Goal: Information Seeking & Learning: Compare options

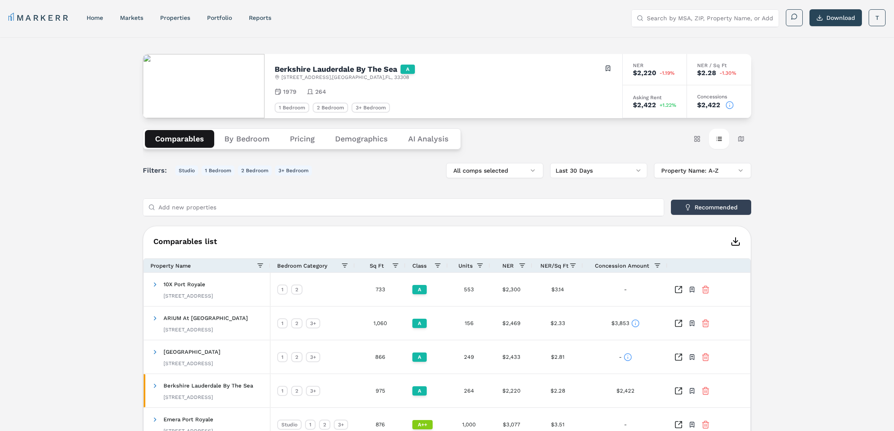
scroll to position [138, 0]
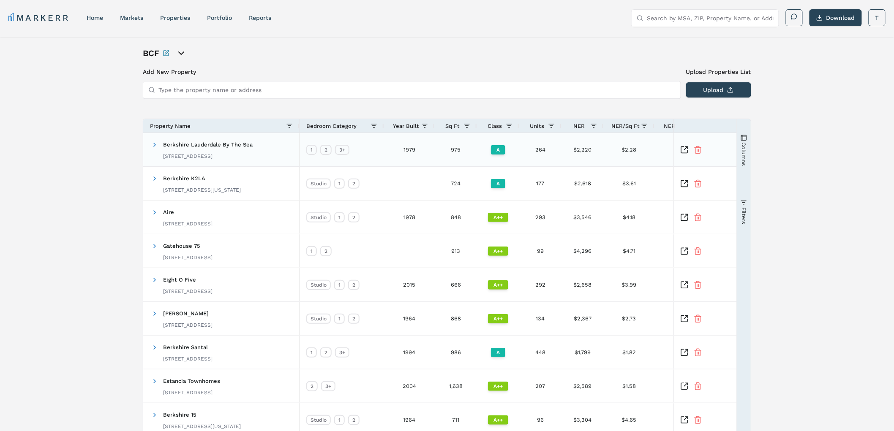
click at [685, 150] on icon "Inspect Comparable" at bounding box center [684, 150] width 8 height 8
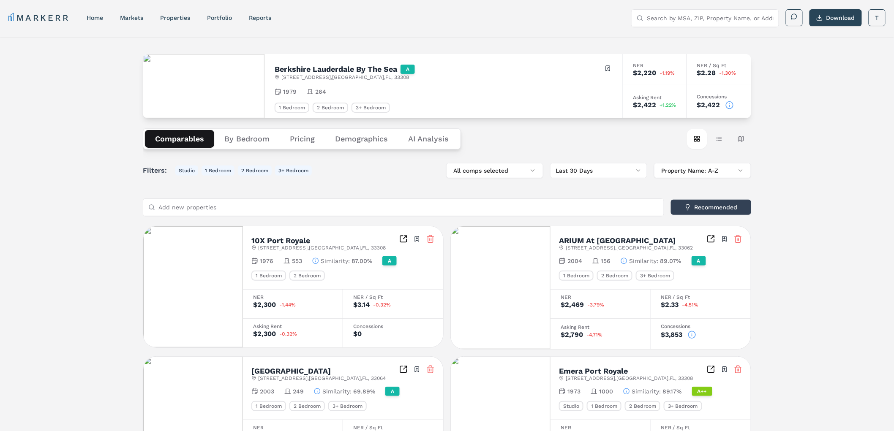
click at [723, 139] on button "Table view" at bounding box center [719, 139] width 20 height 20
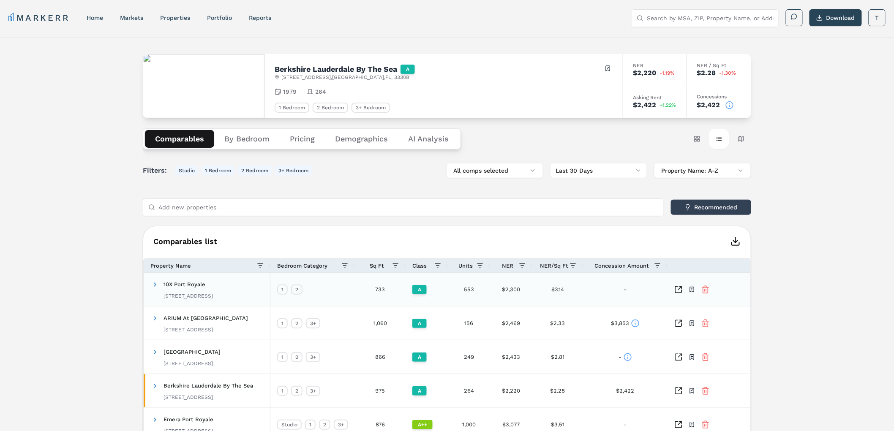
scroll to position [138, 0]
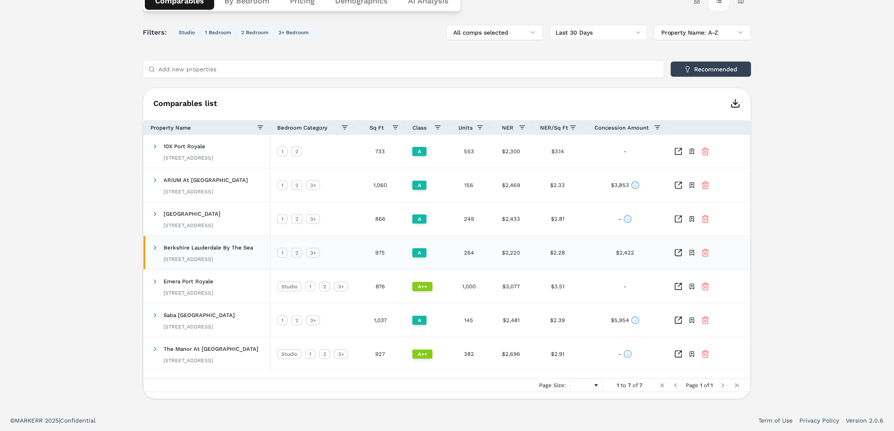
click at [155, 246] on span at bounding box center [155, 248] width 7 height 7
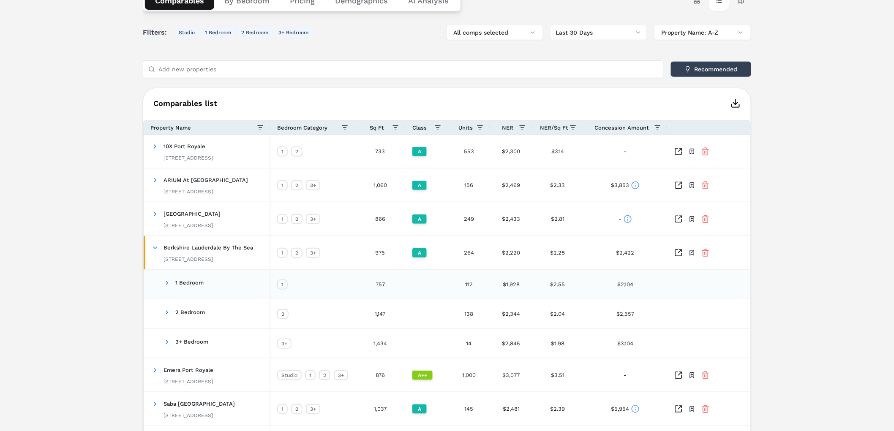
click at [165, 284] on span at bounding box center [167, 283] width 7 height 7
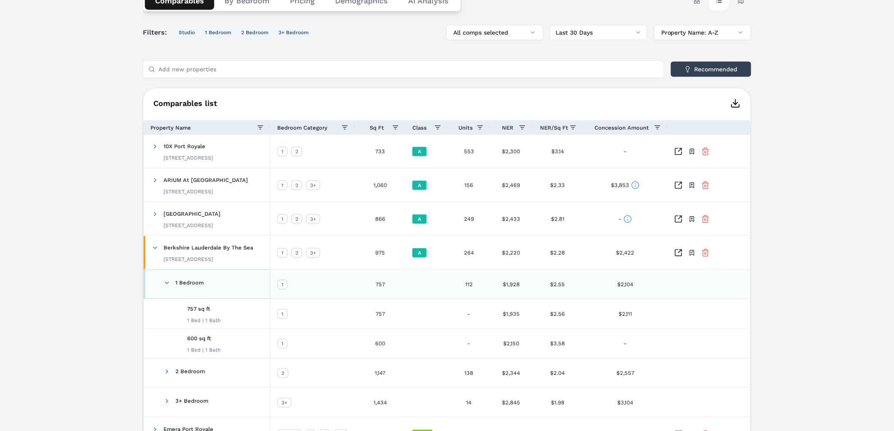
click at [165, 284] on span at bounding box center [167, 283] width 7 height 7
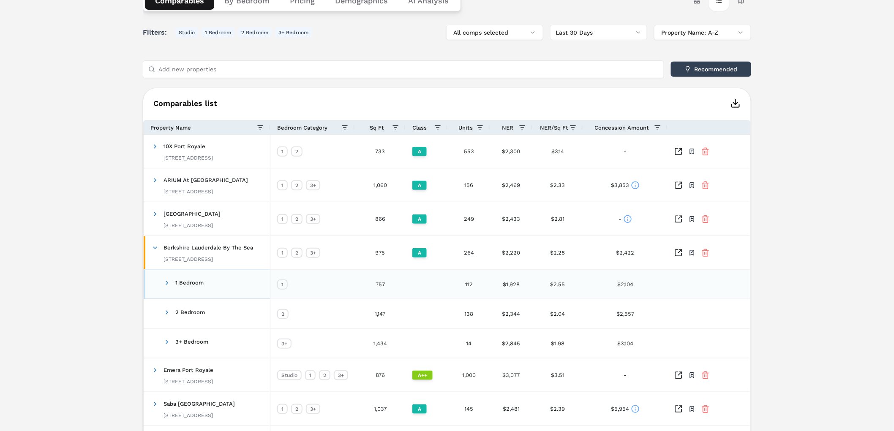
click at [167, 283] on span at bounding box center [167, 283] width 7 height 7
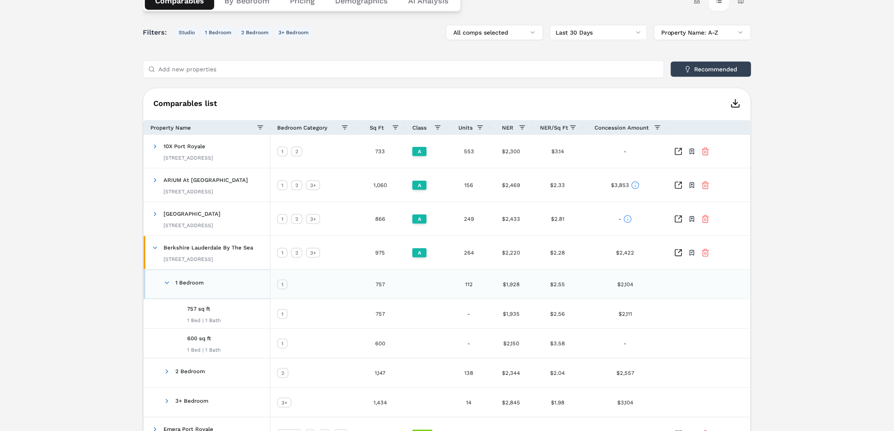
click at [167, 282] on span at bounding box center [167, 283] width 7 height 7
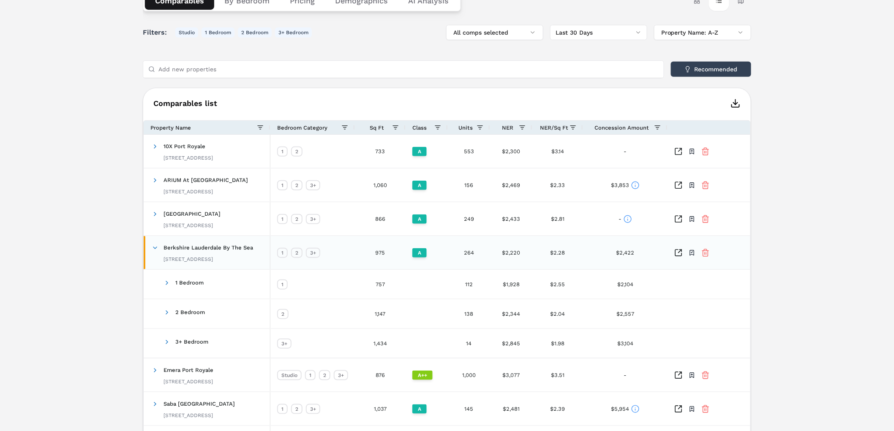
click at [157, 250] on span at bounding box center [155, 248] width 7 height 7
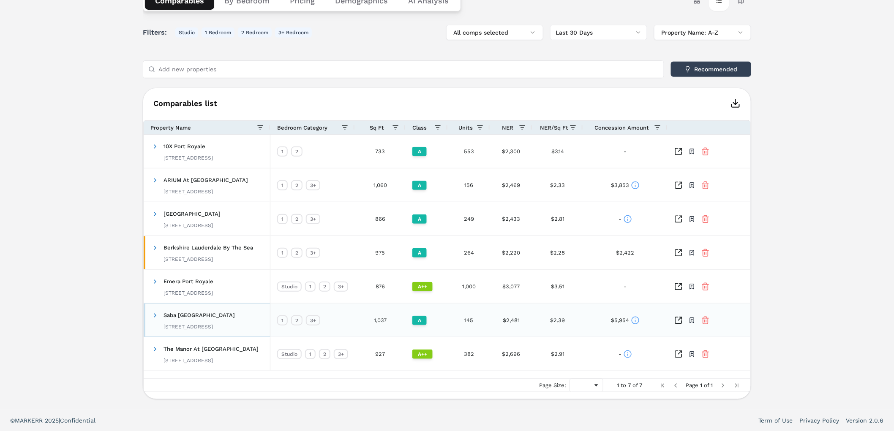
drag, startPoint x: 224, startPoint y: 317, endPoint x: 163, endPoint y: 314, distance: 60.9
click at [164, 314] on div "Saba [GEOGRAPHIC_DATA] [STREET_ADDRESS]" at bounding box center [199, 320] width 71 height 27
click at [636, 185] on icon at bounding box center [635, 185] width 8 height 8
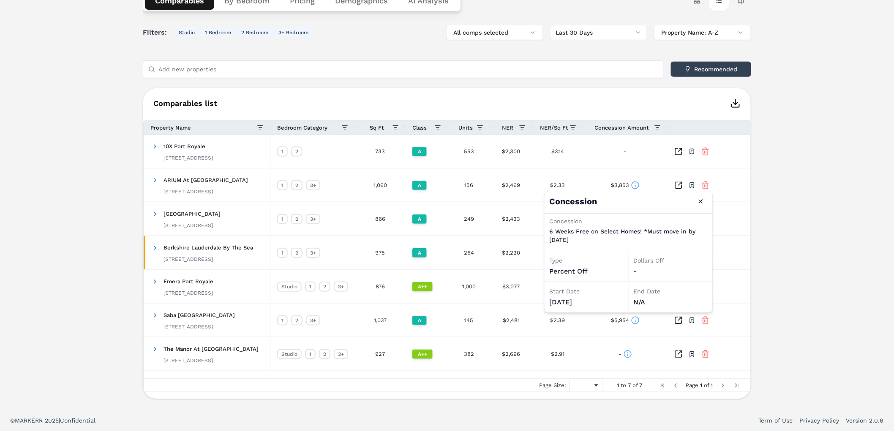
click at [78, 156] on div "[GEOGRAPHIC_DATA] Lauderdale By The Sea A [STREET_ADDRESS] Toggle portfolio men…" at bounding box center [447, 154] width 894 height 511
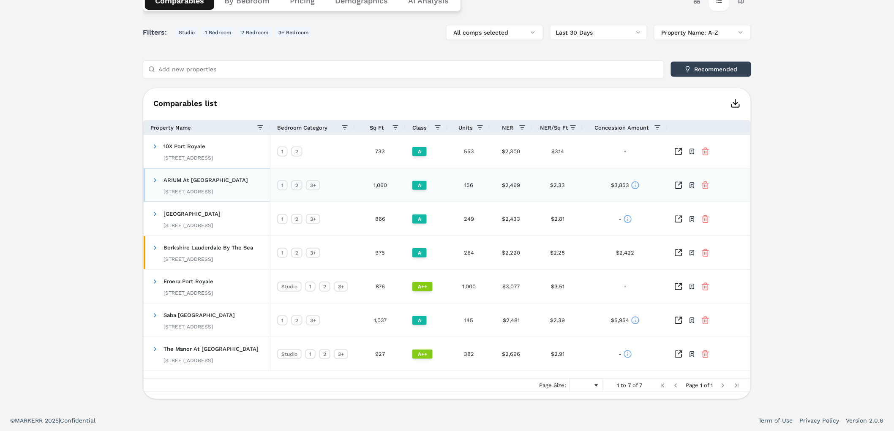
click at [156, 182] on span at bounding box center [155, 180] width 7 height 7
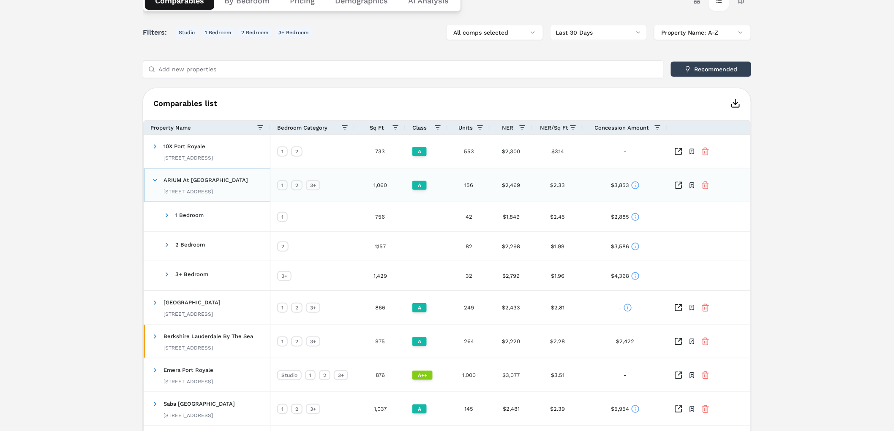
click at [156, 182] on span at bounding box center [155, 180] width 7 height 7
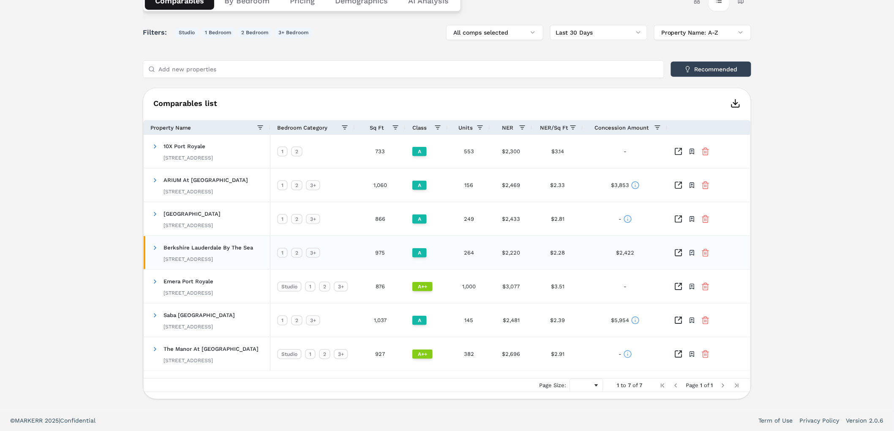
click at [156, 248] on span at bounding box center [155, 248] width 7 height 7
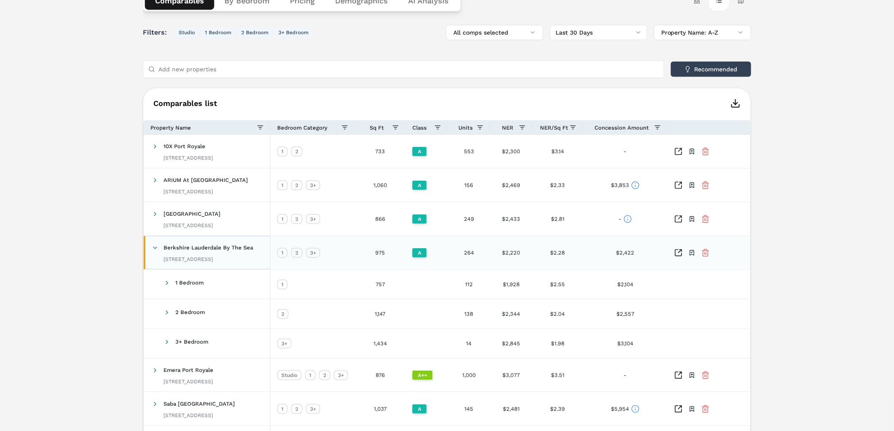
click at [156, 247] on span at bounding box center [155, 248] width 7 height 7
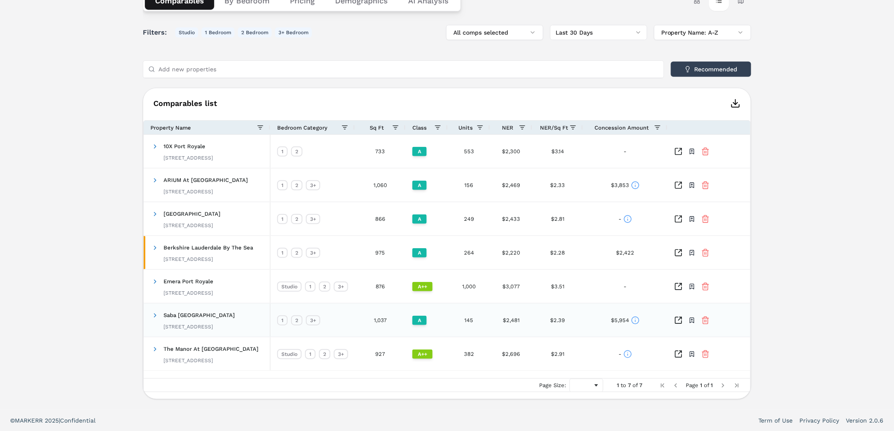
click at [679, 320] on icon "Inspect Comparables" at bounding box center [678, 321] width 8 height 8
click at [155, 284] on span at bounding box center [155, 281] width 7 height 7
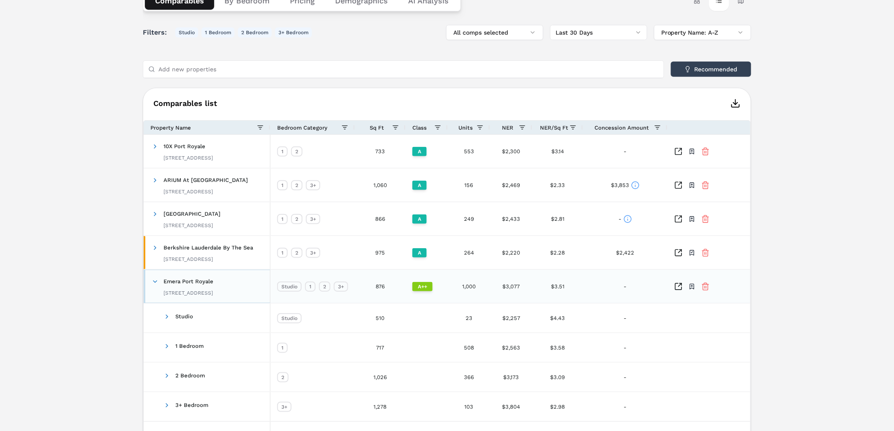
click at [155, 284] on span at bounding box center [155, 281] width 7 height 7
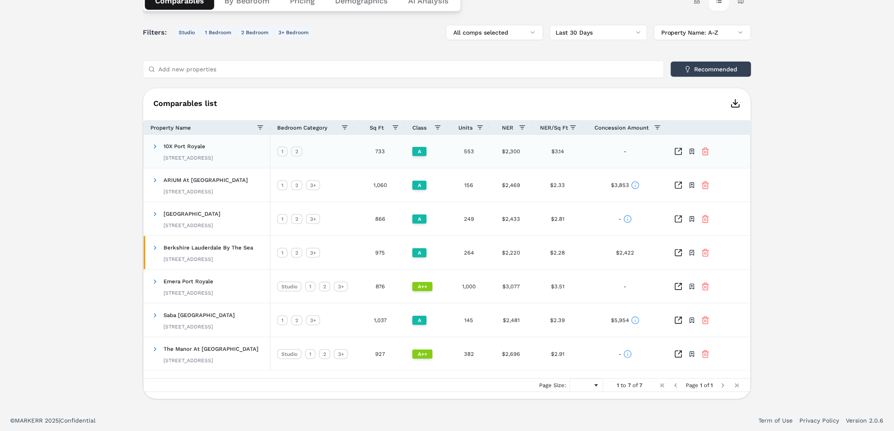
click at [155, 143] on span at bounding box center [155, 146] width 7 height 7
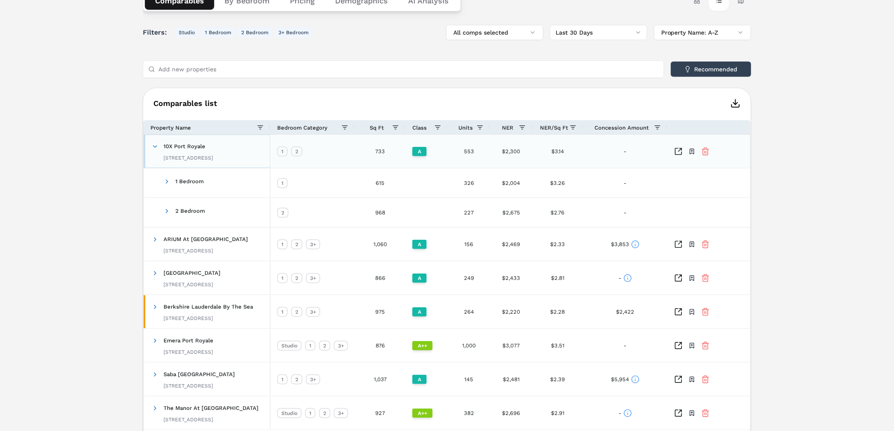
click at [196, 142] on div "10X Port Royale [STREET_ADDRESS]" at bounding box center [188, 151] width 49 height 27
click at [193, 149] on div "10X Port Royale [STREET_ADDRESS]" at bounding box center [188, 151] width 49 height 27
click at [677, 150] on icon "Inspect Comparables" at bounding box center [678, 151] width 8 height 8
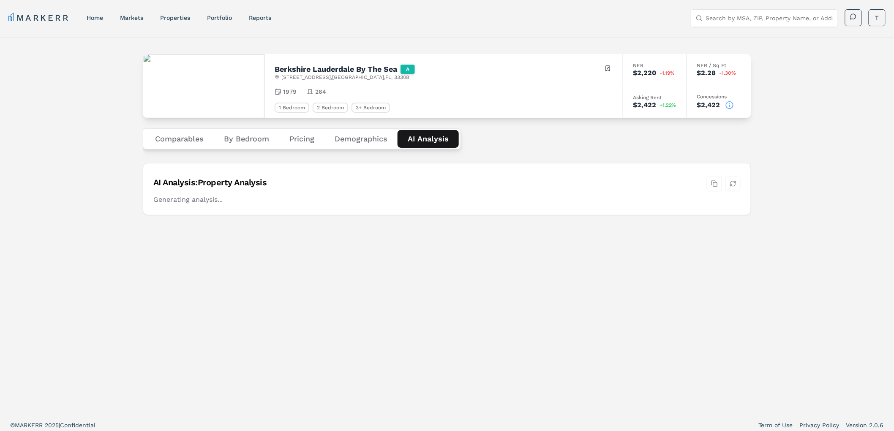
click at [445, 138] on Analysis "AI Analysis" at bounding box center [428, 139] width 61 height 18
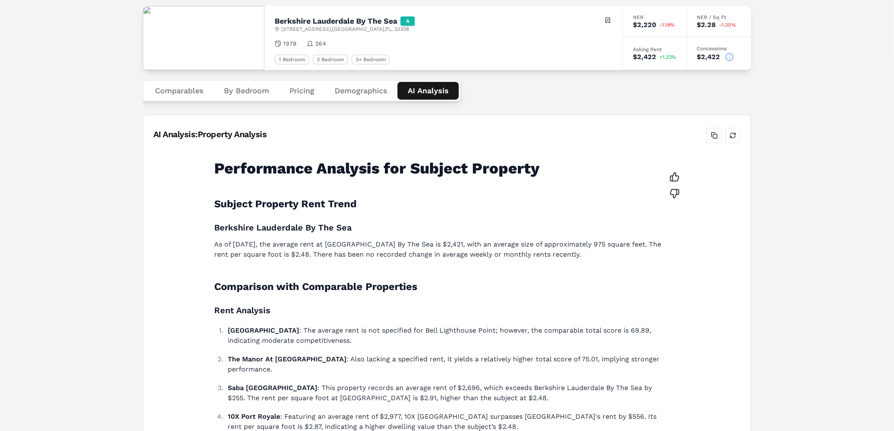
scroll to position [236, 0]
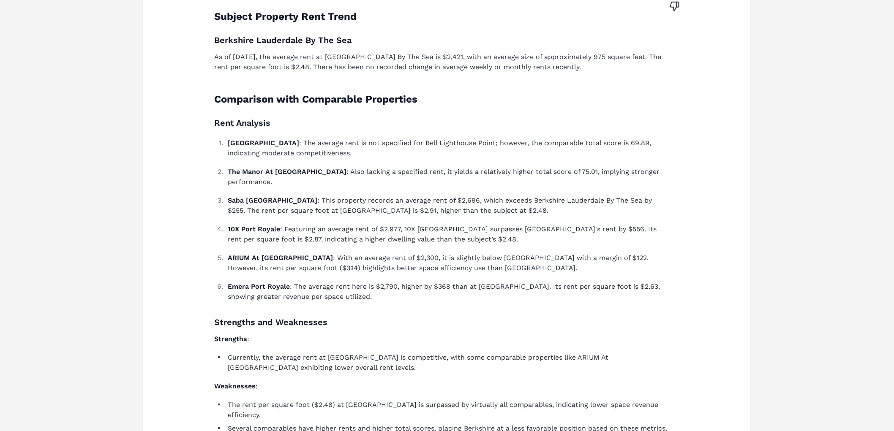
click at [708, 208] on div "Performance Analysis for Subject Property Subject Property Rent Trend Berkshire…" at bounding box center [446, 250] width 587 height 582
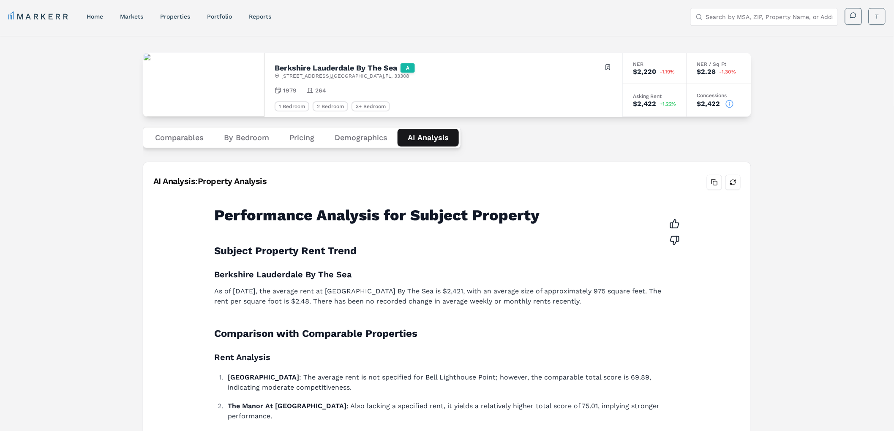
scroll to position [0, 0]
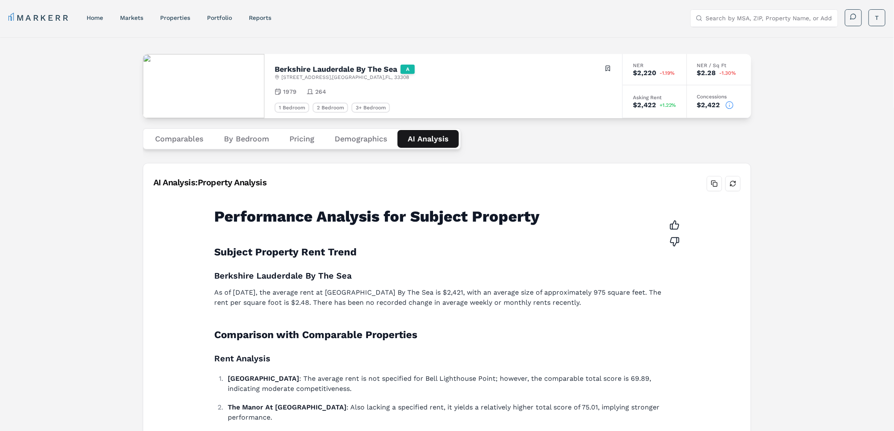
click at [795, 216] on div "[GEOGRAPHIC_DATA] Lauderdale By The Sea A [STREET_ADDRESS] Toggle portfolio men…" at bounding box center [447, 417] width 894 height 760
click at [666, 138] on div "Comparables By Bedroom Pricing Demographics AI Analysis" at bounding box center [447, 138] width 609 height 41
click at [352, 150] on div "Comparables By Bedroom Pricing Demographics AI Analysis" at bounding box center [447, 138] width 609 height 41
click at [353, 146] on button "Demographics" at bounding box center [361, 139] width 73 height 18
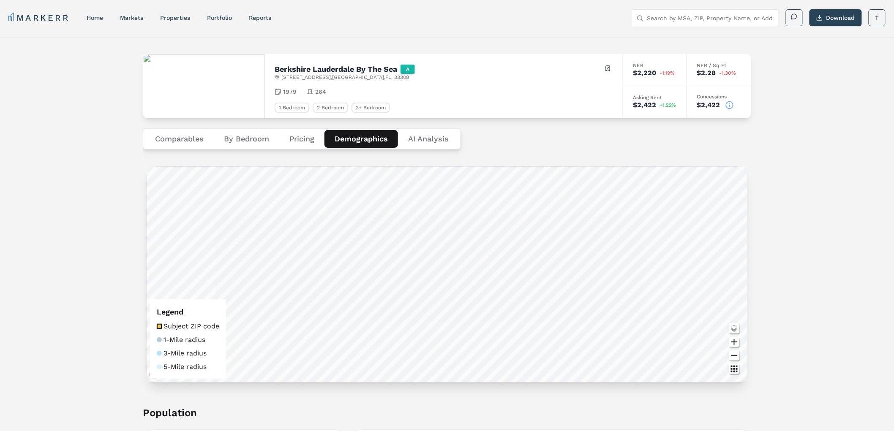
click at [254, 140] on button "By Bedroom" at bounding box center [247, 139] width 66 height 18
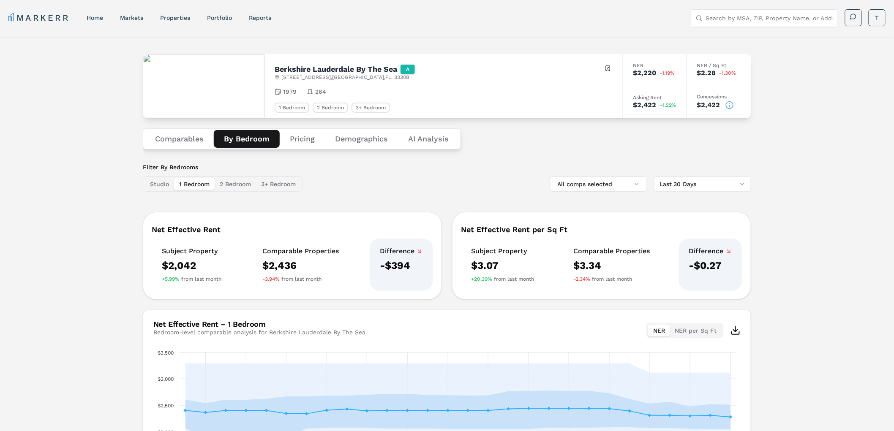
click at [176, 135] on button "Comparables" at bounding box center [179, 139] width 69 height 18
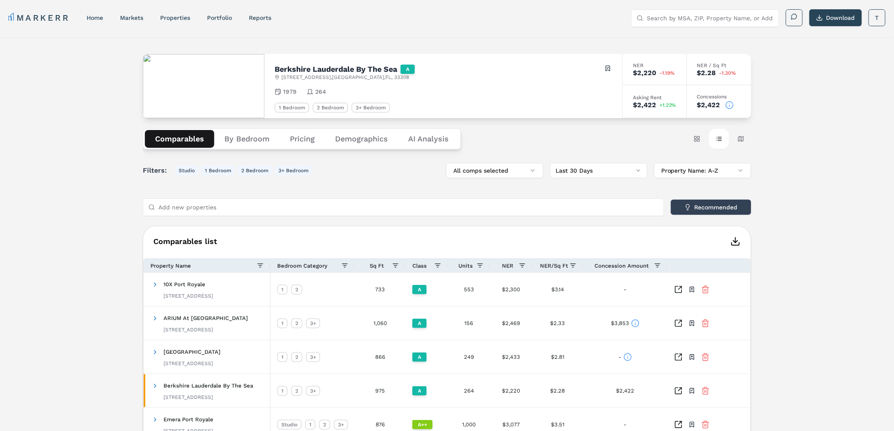
scroll to position [138, 0]
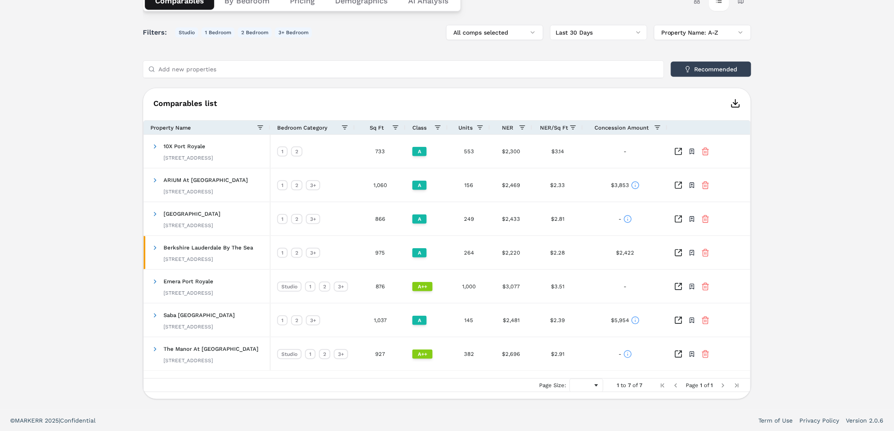
click at [121, 176] on div "[GEOGRAPHIC_DATA] Lauderdale By The Sea A [STREET_ADDRESS] Toggle portfolio men…" at bounding box center [447, 154] width 894 height 511
click at [154, 181] on span at bounding box center [155, 180] width 7 height 7
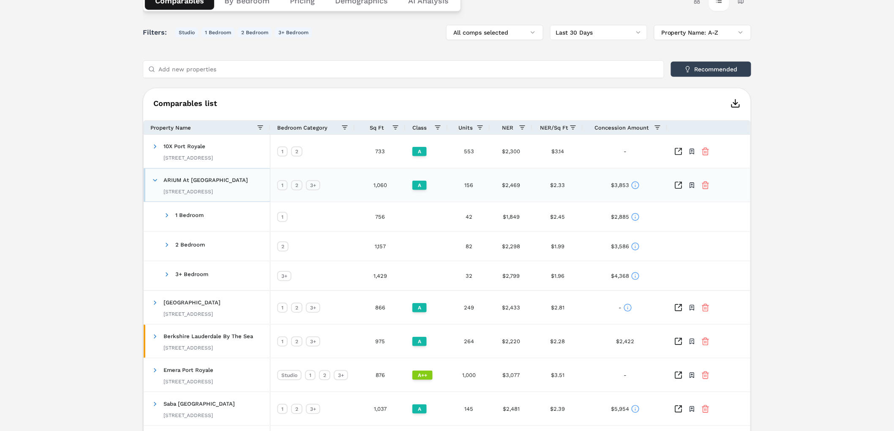
click at [154, 181] on span at bounding box center [155, 180] width 7 height 7
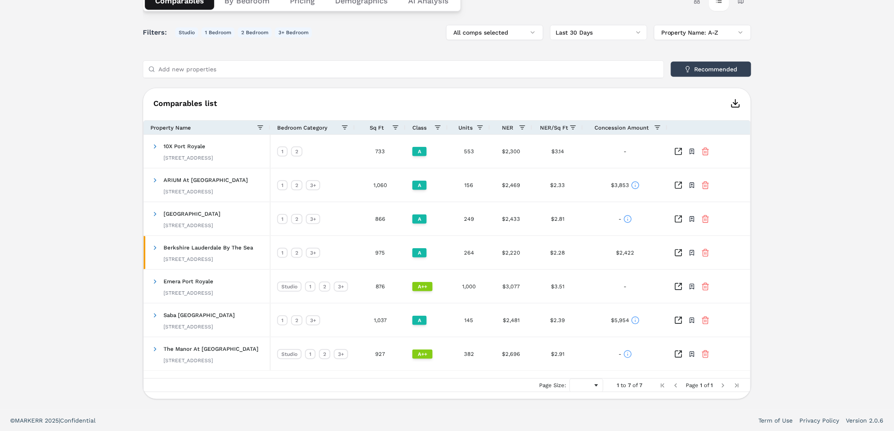
click at [86, 191] on div "[GEOGRAPHIC_DATA] Lauderdale By The Sea A [STREET_ADDRESS] Toggle portfolio men…" at bounding box center [447, 154] width 894 height 511
click at [120, 303] on div "[GEOGRAPHIC_DATA] Lauderdale By The Sea A [STREET_ADDRESS] Toggle portfolio men…" at bounding box center [447, 154] width 894 height 511
click at [635, 182] on icon at bounding box center [635, 185] width 8 height 8
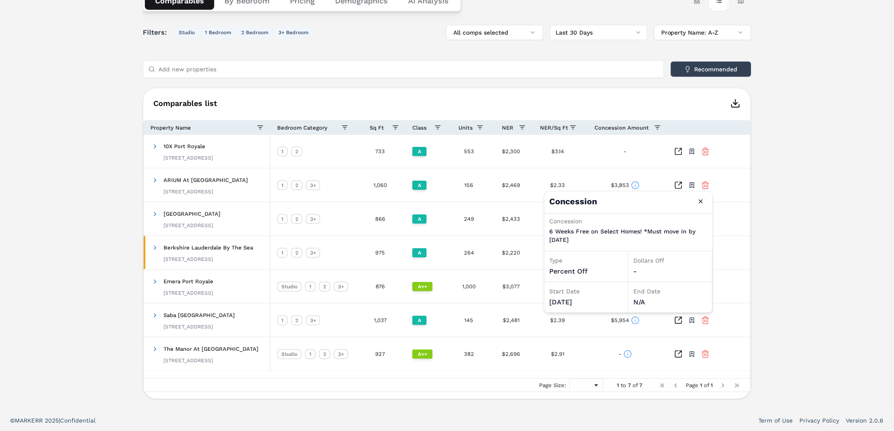
click at [699, 203] on button "Close" at bounding box center [701, 202] width 14 height 14
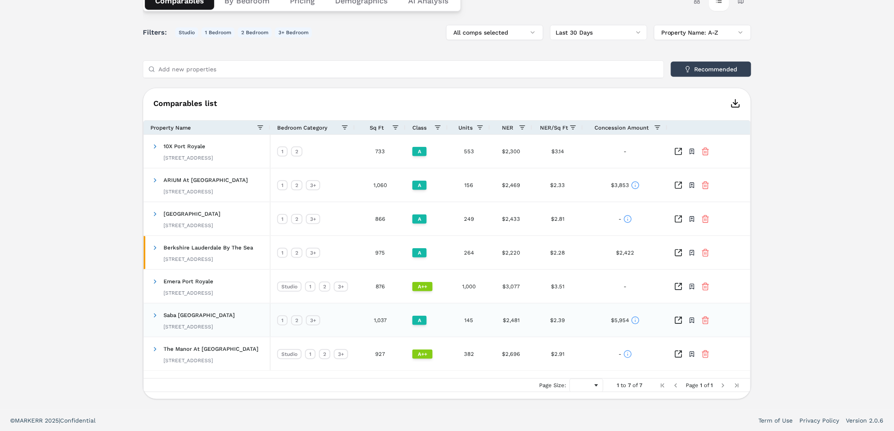
click at [637, 321] on icon at bounding box center [635, 321] width 8 height 8
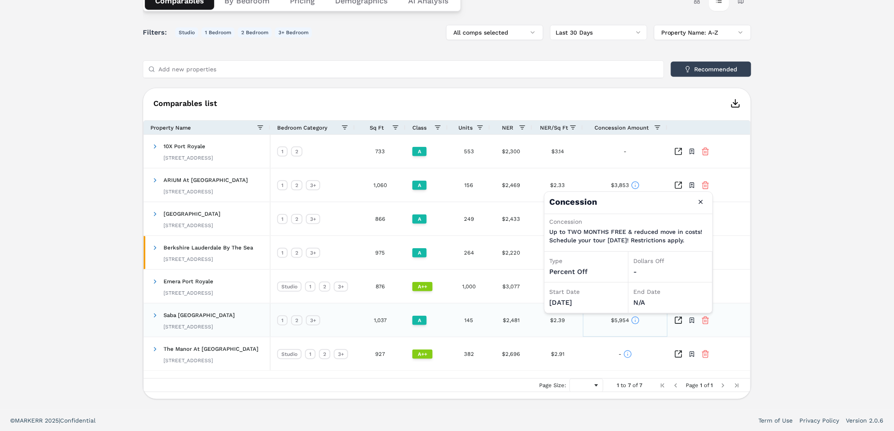
click at [634, 320] on icon at bounding box center [635, 321] width 8 height 8
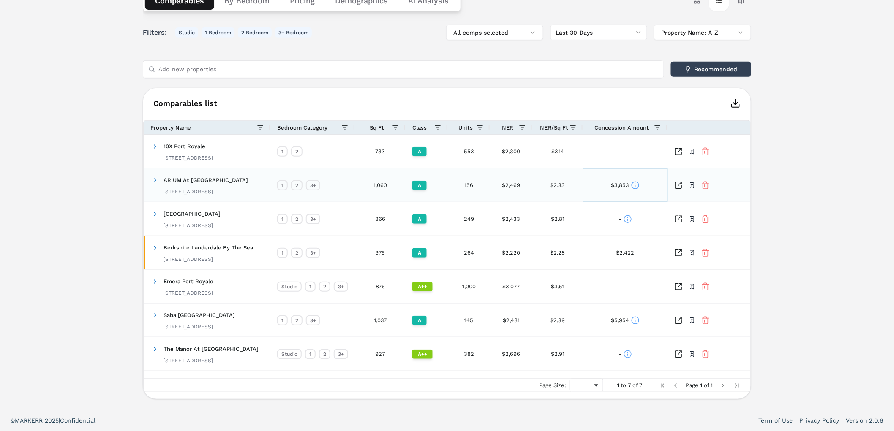
click at [634, 184] on icon at bounding box center [635, 185] width 8 height 8
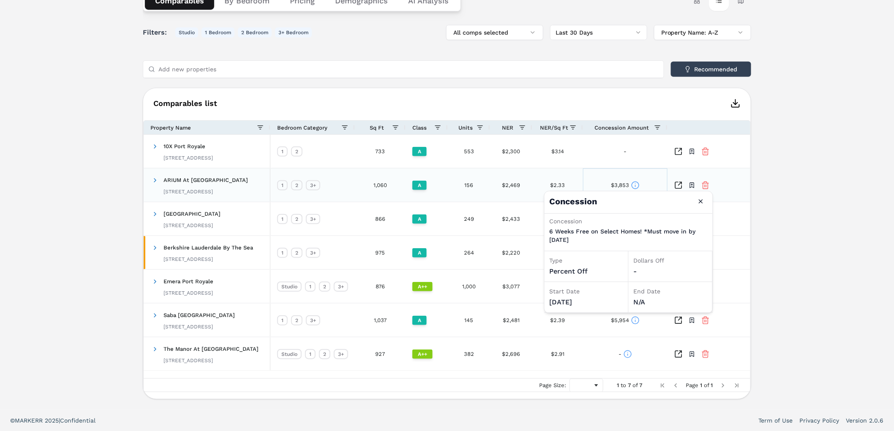
click at [634, 184] on icon at bounding box center [635, 185] width 8 height 8
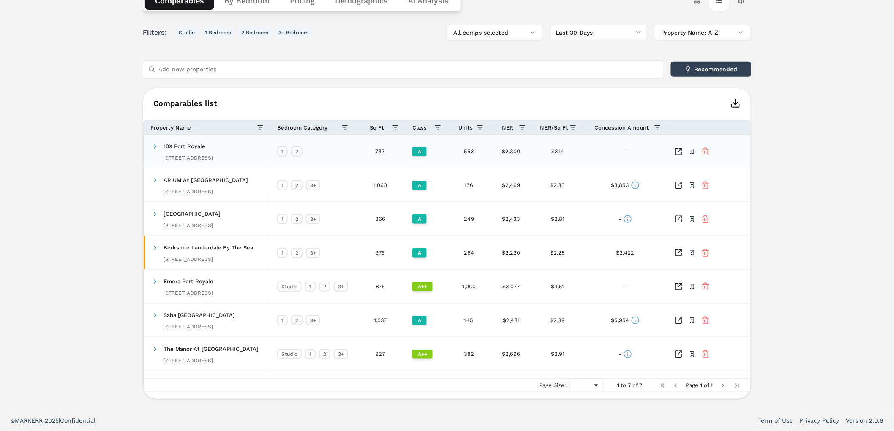
click at [176, 146] on span "10X Port Royale" at bounding box center [185, 146] width 42 height 6
click at [153, 150] on span at bounding box center [155, 146] width 7 height 16
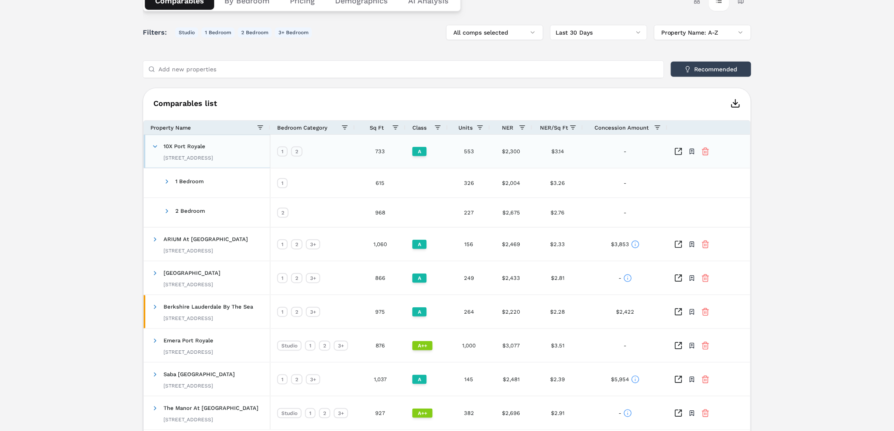
click at [153, 150] on span at bounding box center [155, 146] width 7 height 16
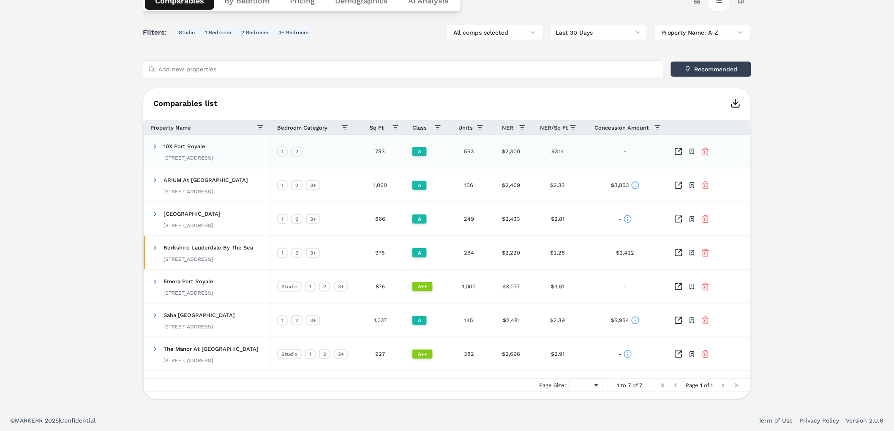
click at [678, 152] on icon "Inspect Comparables" at bounding box center [678, 151] width 8 height 8
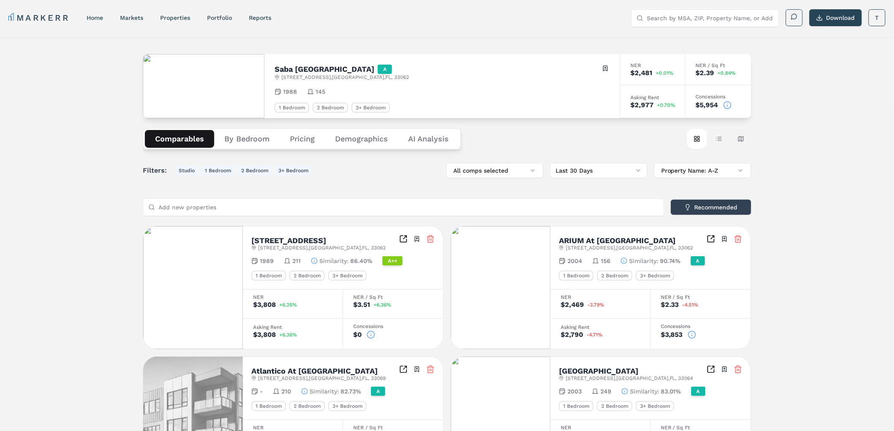
click at [741, 137] on button "Map view" at bounding box center [741, 139] width 20 height 20
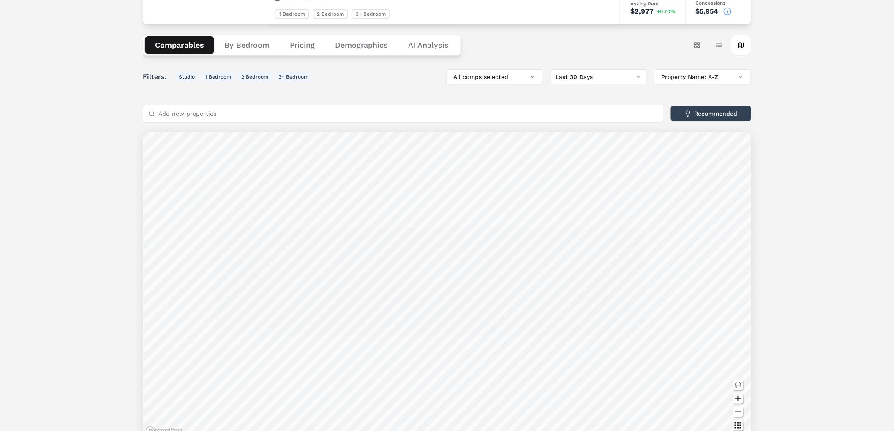
scroll to position [133, 0]
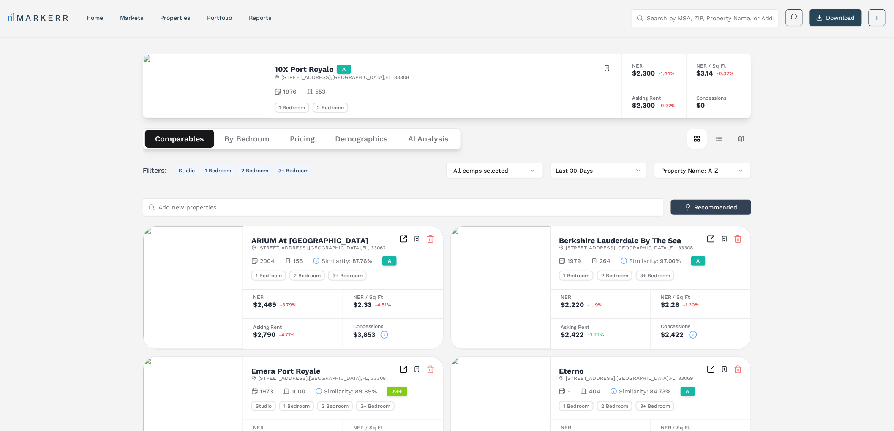
click at [310, 141] on button "Pricing" at bounding box center [302, 139] width 45 height 18
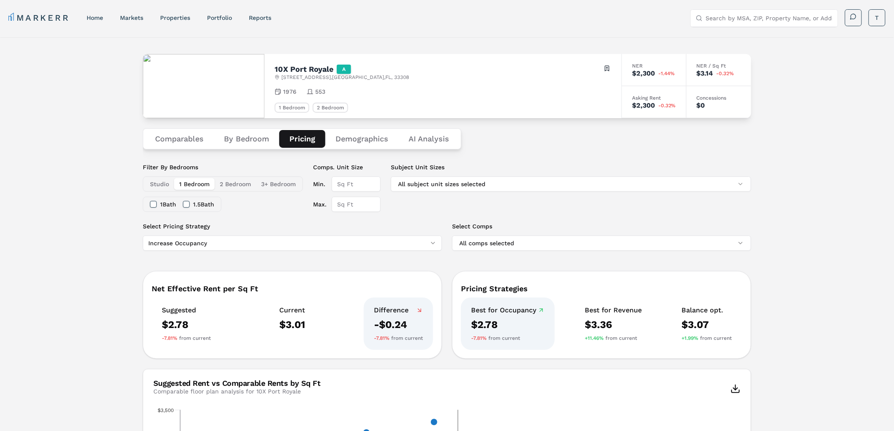
click at [237, 69] on img at bounding box center [204, 86] width 122 height 64
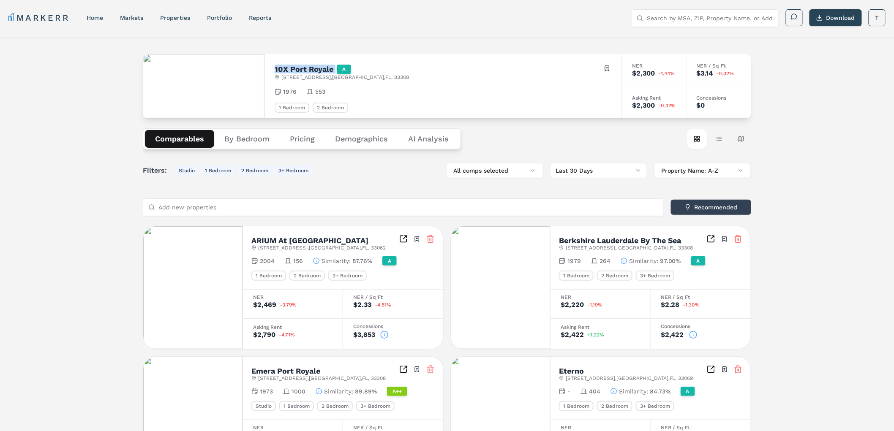
drag, startPoint x: 273, startPoint y: 69, endPoint x: 335, endPoint y: 72, distance: 61.8
click at [335, 72] on div "10X Port Royale A 3101 Port Royale Blvd , Fort Lauderdale , FL , 33308 Toggle p…" at bounding box center [443, 86] width 357 height 64
